Goal: Find specific page/section: Find specific page/section

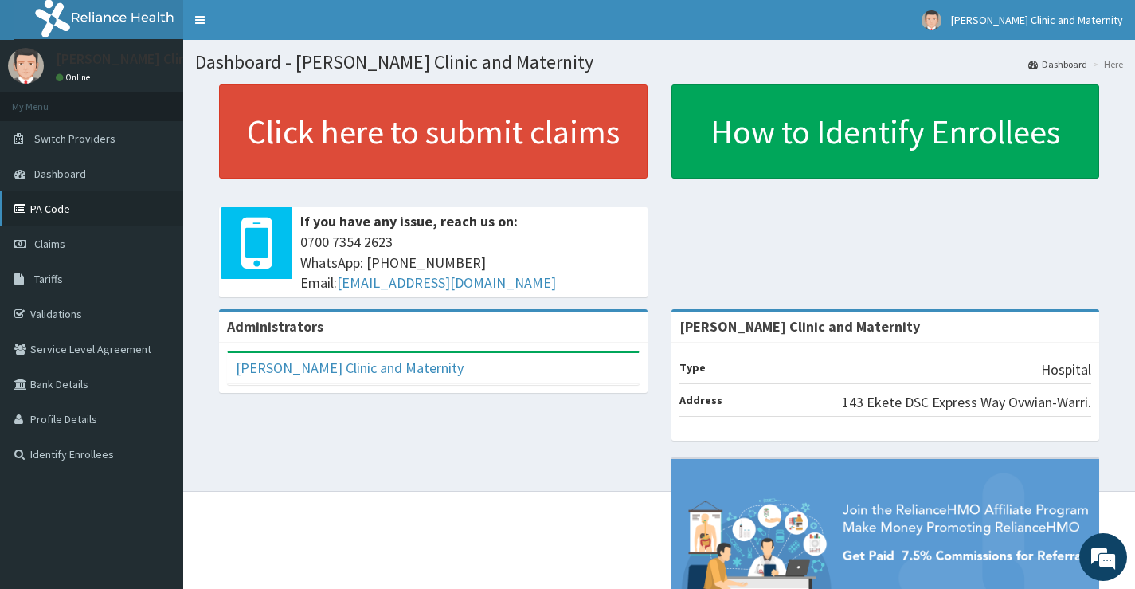
click at [56, 204] on link "PA Code" at bounding box center [91, 208] width 183 height 35
